Goal: Task Accomplishment & Management: Complete application form

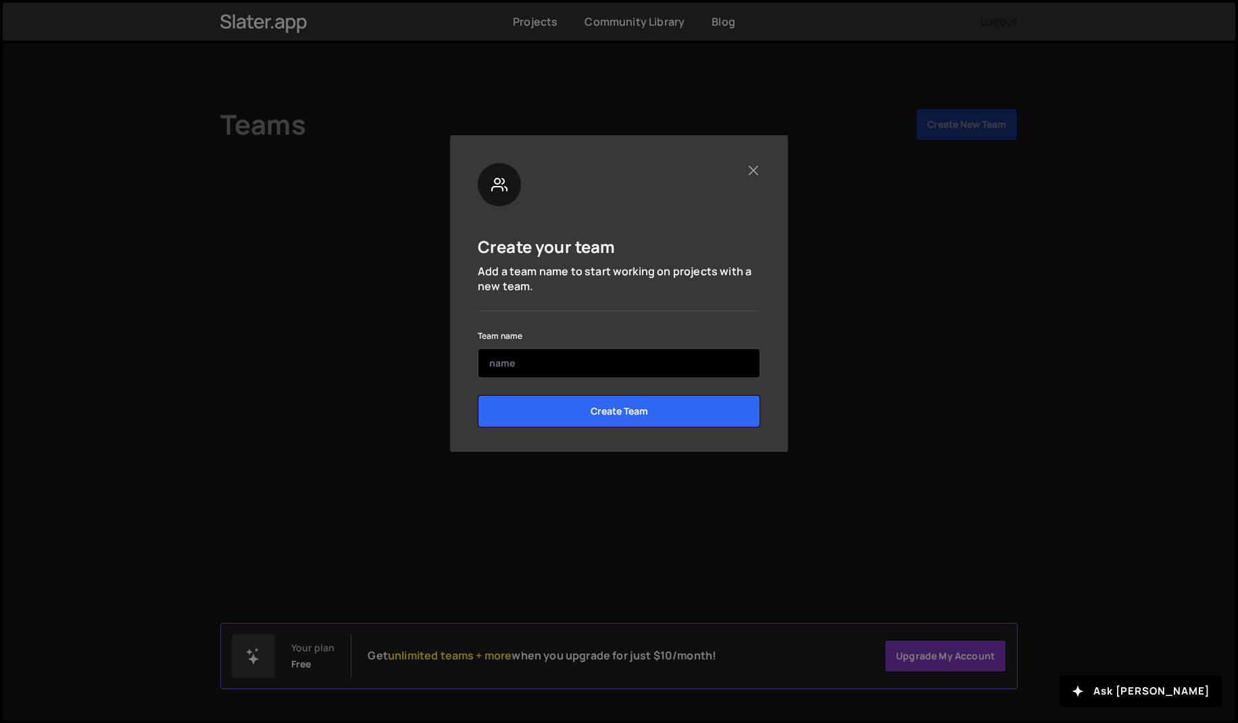
click at [594, 366] on input "text" at bounding box center [619, 363] width 283 height 30
type input "D"
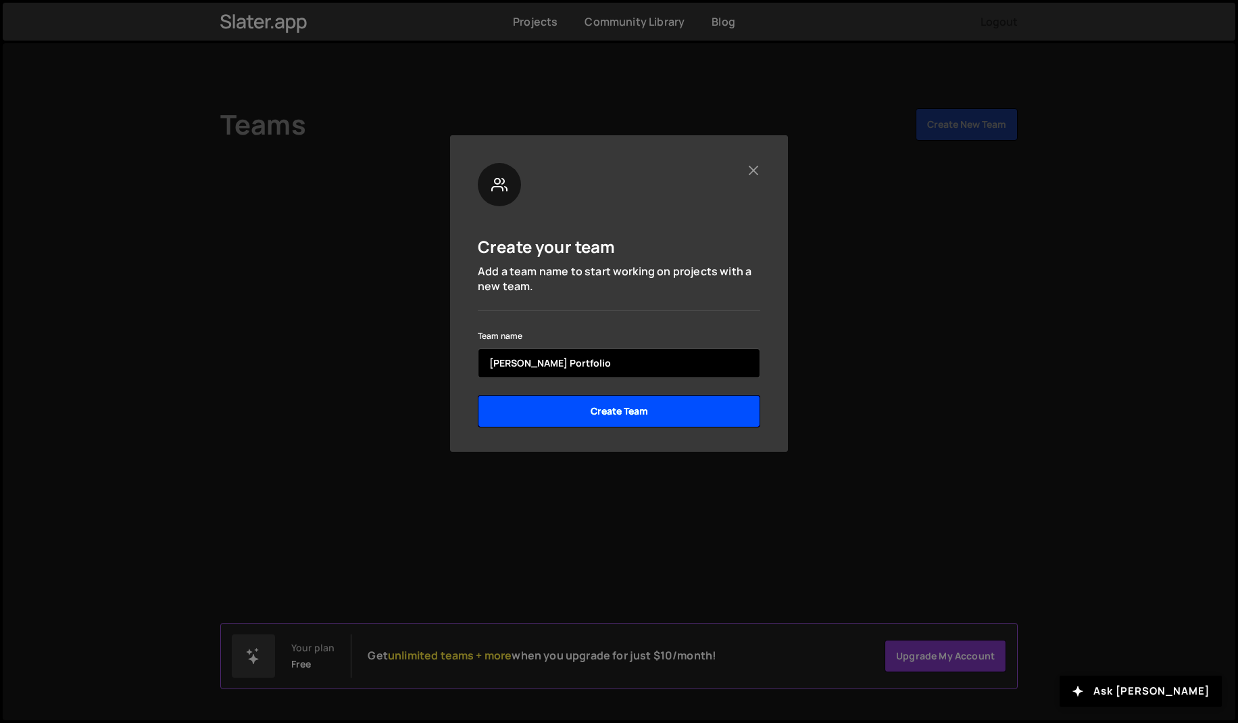
type input "[PERSON_NAME] Portfolio"
click at [650, 412] on input "Create Team" at bounding box center [619, 411] width 283 height 32
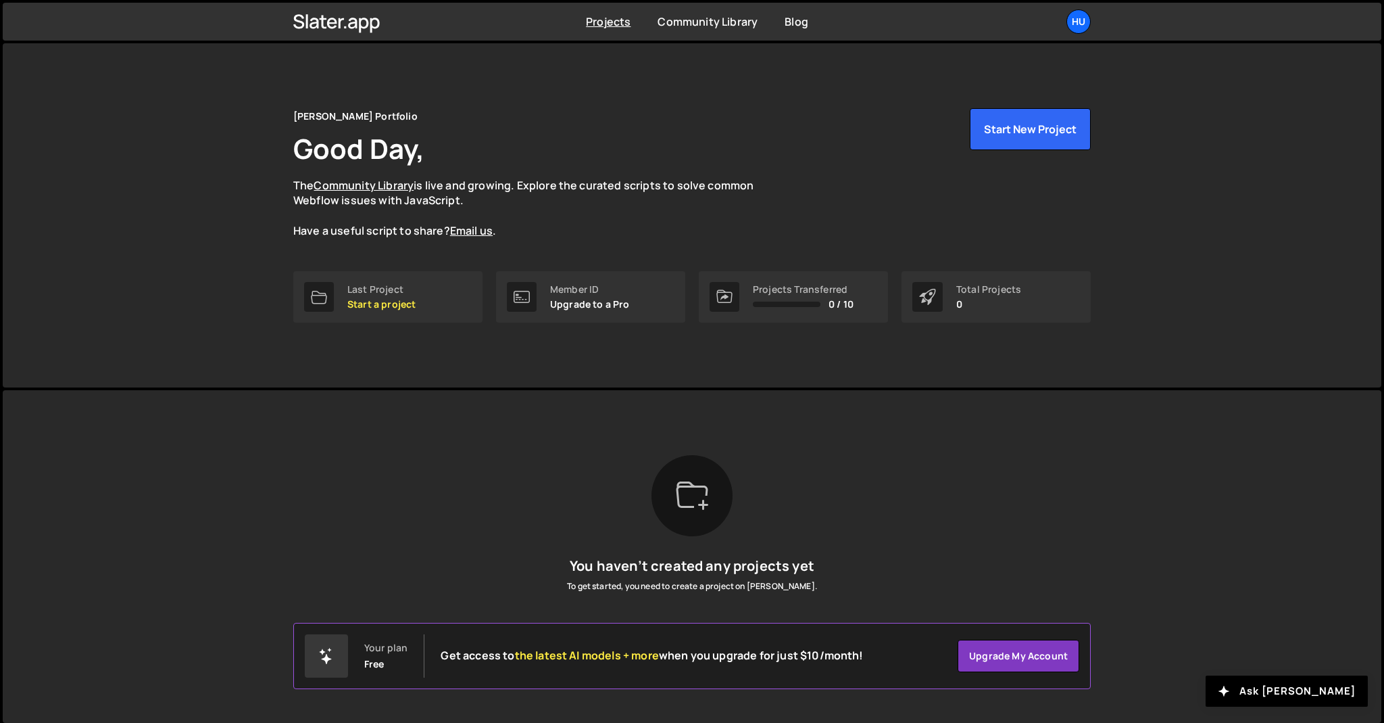
click at [1015, 176] on div "Huy Portfolio Good Day, The Community Library is live and growing. Explore the …" at bounding box center [692, 173] width 798 height 130
click at [397, 299] on p "Start a project" at bounding box center [381, 304] width 68 height 11
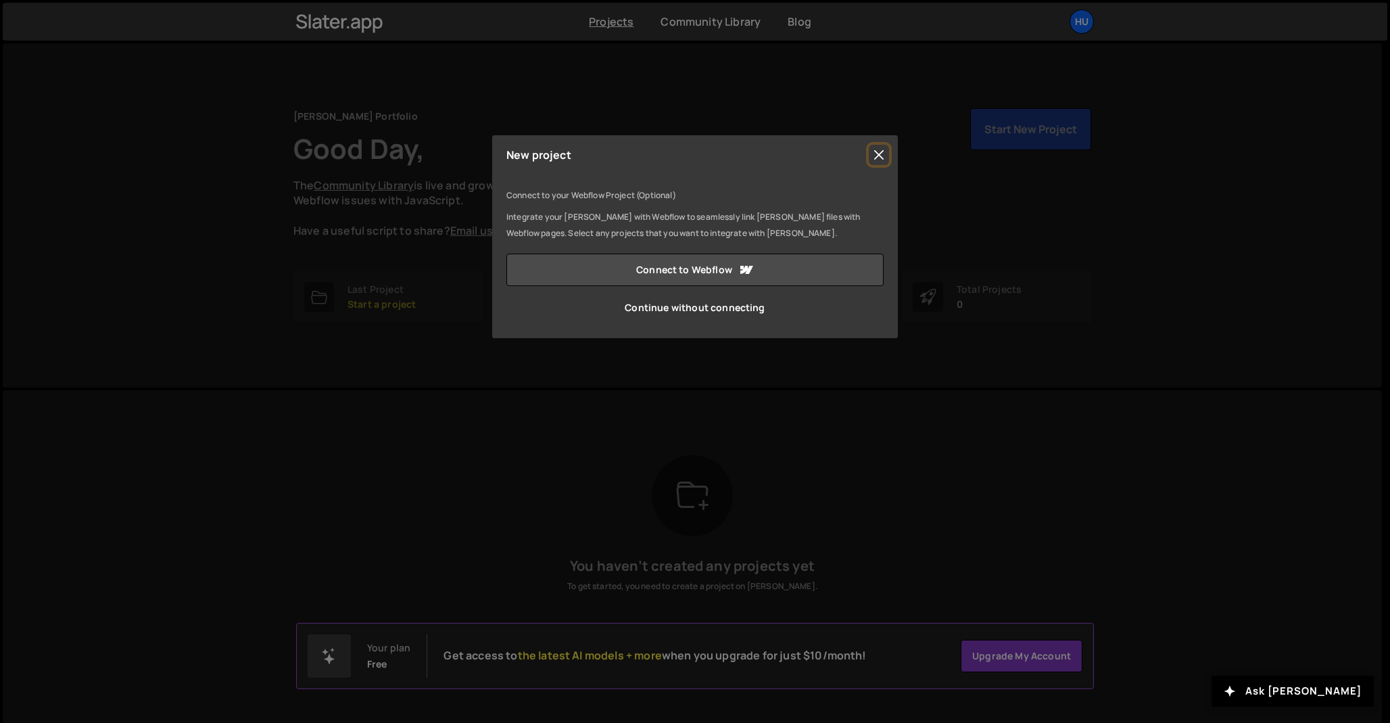
click at [879, 155] on button "Close" at bounding box center [879, 155] width 20 height 20
